Goal: Information Seeking & Learning: Learn about a topic

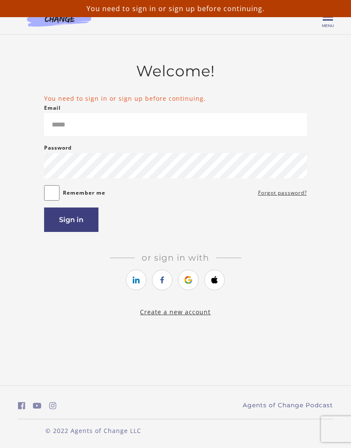
click at [188, 282] on icon "https://courses.thinkific.com/users/auth/google?ss%5Breferral%5D=&ss%5Buser_ret…" at bounding box center [188, 280] width 11 height 10
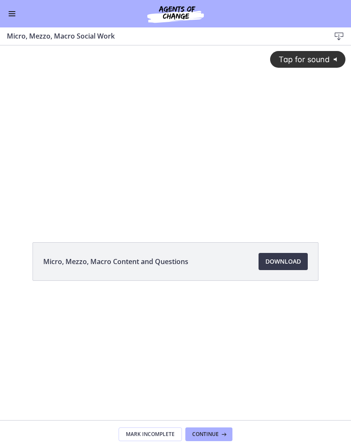
click at [11, 14] on button "Enable menu" at bounding box center [12, 14] width 10 height 10
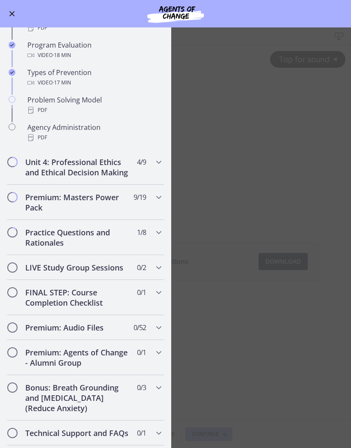
scroll to position [519, 0]
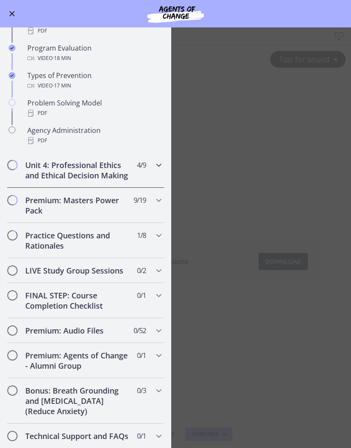
click at [51, 174] on h2 "Unit 4: Professional Ethics and Ethical Decision Making" at bounding box center [77, 170] width 105 height 21
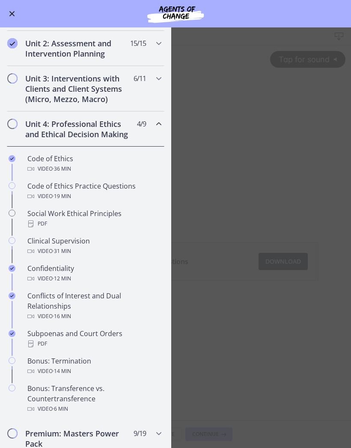
scroll to position [229, 0]
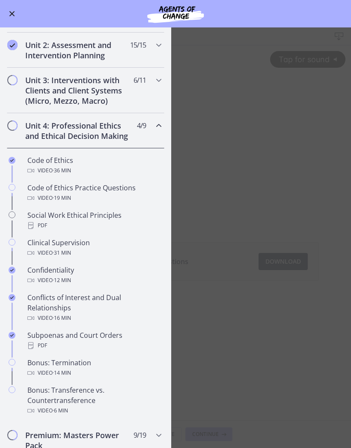
click at [42, 170] on div "Video · 36 min" at bounding box center [94, 170] width 134 height 10
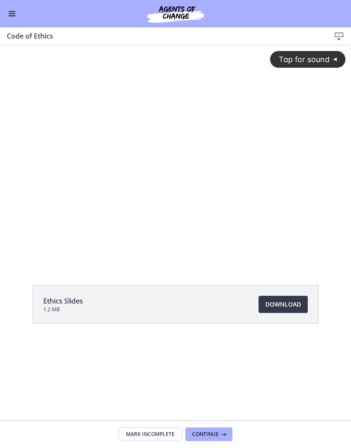
click at [125, 150] on div "Tap for sound @keyframes VOLUME_SMALL_WAVE_FLASH { 0% { opacity: 0; } 33% { opa…" at bounding box center [175, 147] width 351 height 205
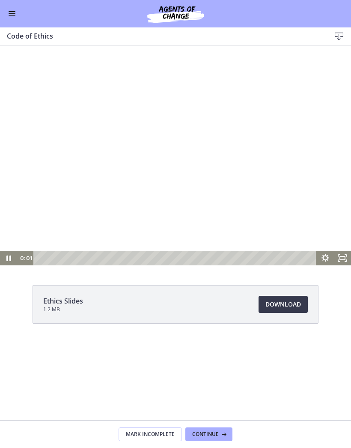
click at [340, 257] on rect "Fullscreen" at bounding box center [342, 257] width 5 height 3
